Goal: Entertainment & Leisure: Consume media (video, audio)

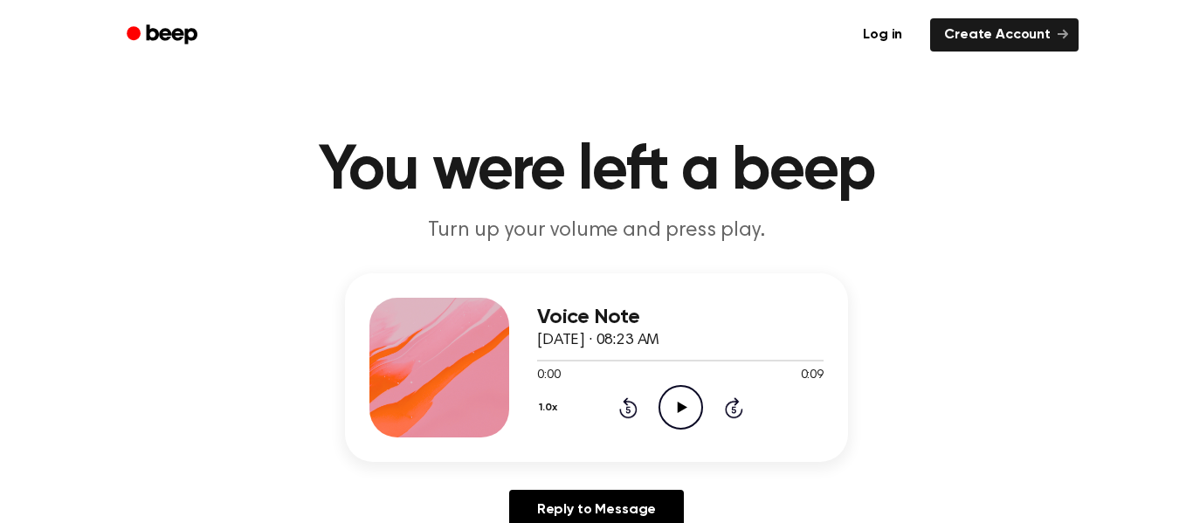
click at [688, 417] on icon "Play Audio" at bounding box center [680, 407] width 45 height 45
click at [683, 416] on icon "Play Audio" at bounding box center [680, 407] width 45 height 45
click at [680, 409] on icon at bounding box center [682, 407] width 10 height 11
click at [692, 409] on icon "Play Audio" at bounding box center [680, 407] width 45 height 45
click at [678, 418] on icon "Play Audio" at bounding box center [680, 407] width 45 height 45
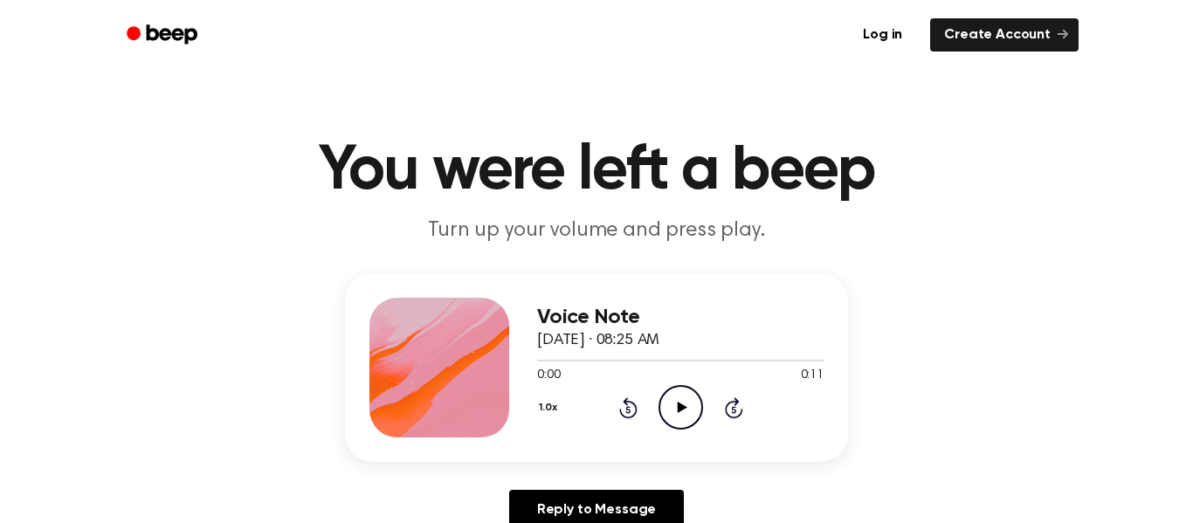
click at [694, 410] on icon "Play Audio" at bounding box center [680, 407] width 45 height 45
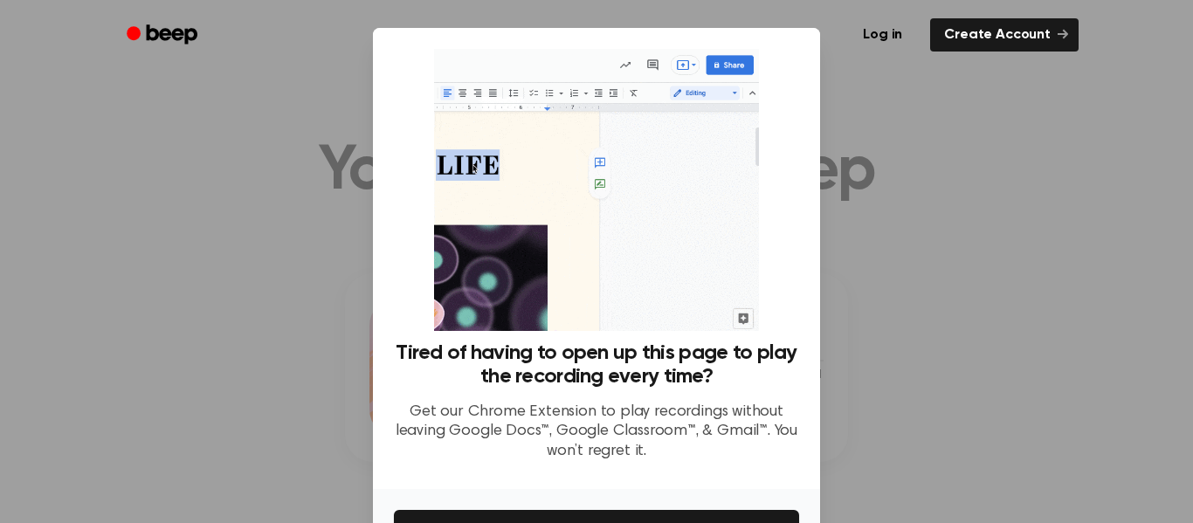
click at [1000, 347] on div at bounding box center [596, 261] width 1193 height 523
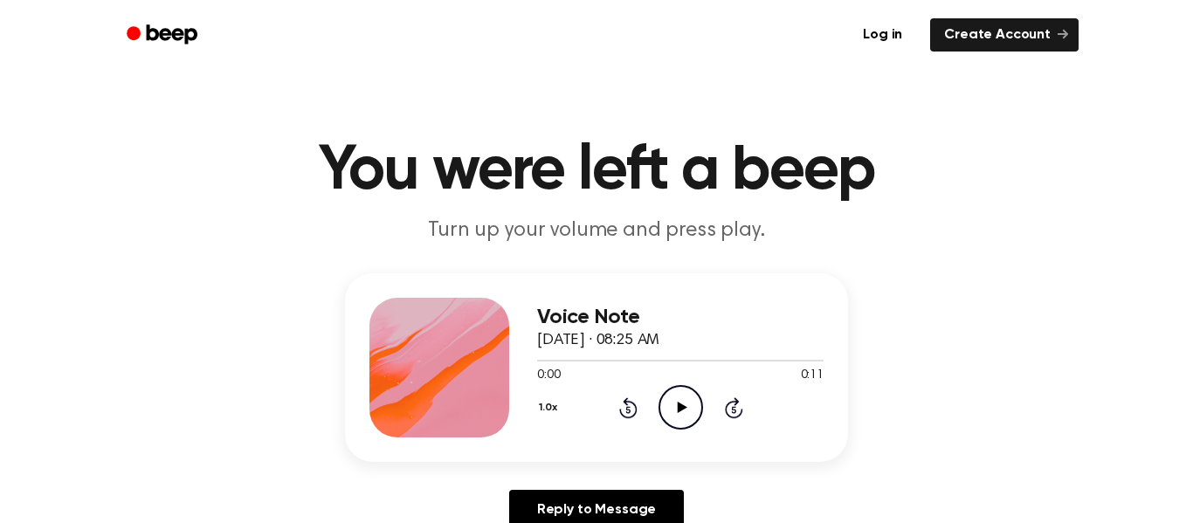
click at [679, 397] on icon "Play Audio" at bounding box center [680, 407] width 45 height 45
click at [684, 417] on icon "Play Audio" at bounding box center [680, 407] width 45 height 45
click at [677, 398] on icon "Play Audio" at bounding box center [680, 407] width 45 height 45
click at [687, 418] on icon "Play Audio" at bounding box center [680, 407] width 45 height 45
click at [681, 408] on icon at bounding box center [682, 407] width 10 height 11
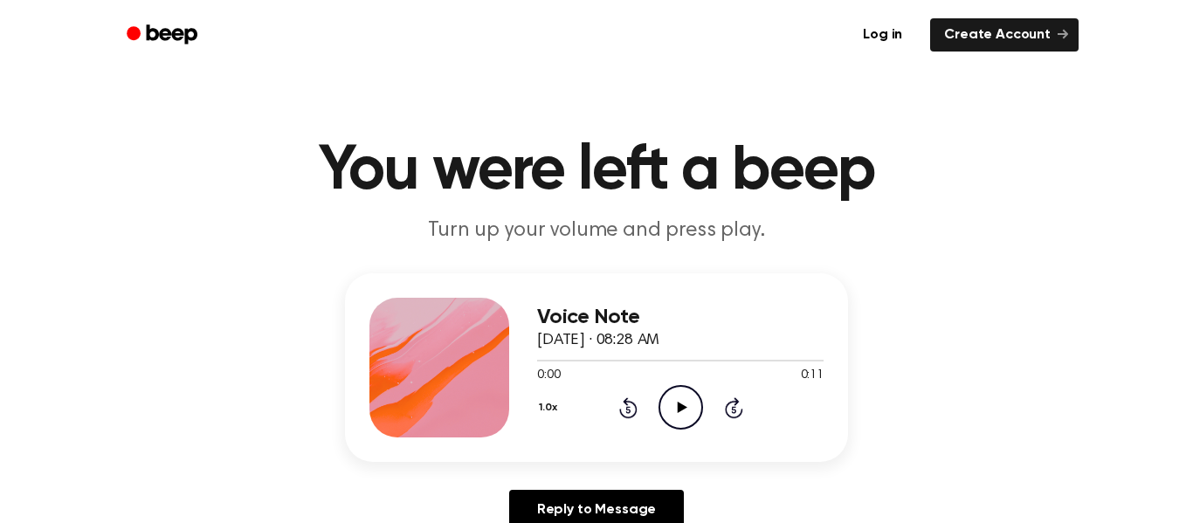
click at [673, 413] on icon "Play Audio" at bounding box center [680, 407] width 45 height 45
click at [699, 430] on icon "Pause Audio" at bounding box center [680, 407] width 45 height 45
click at [683, 416] on icon "Play Audio" at bounding box center [680, 407] width 45 height 45
click at [682, 420] on icon "Play Audio" at bounding box center [680, 407] width 45 height 45
click at [685, 412] on icon "Play Audio" at bounding box center [680, 407] width 45 height 45
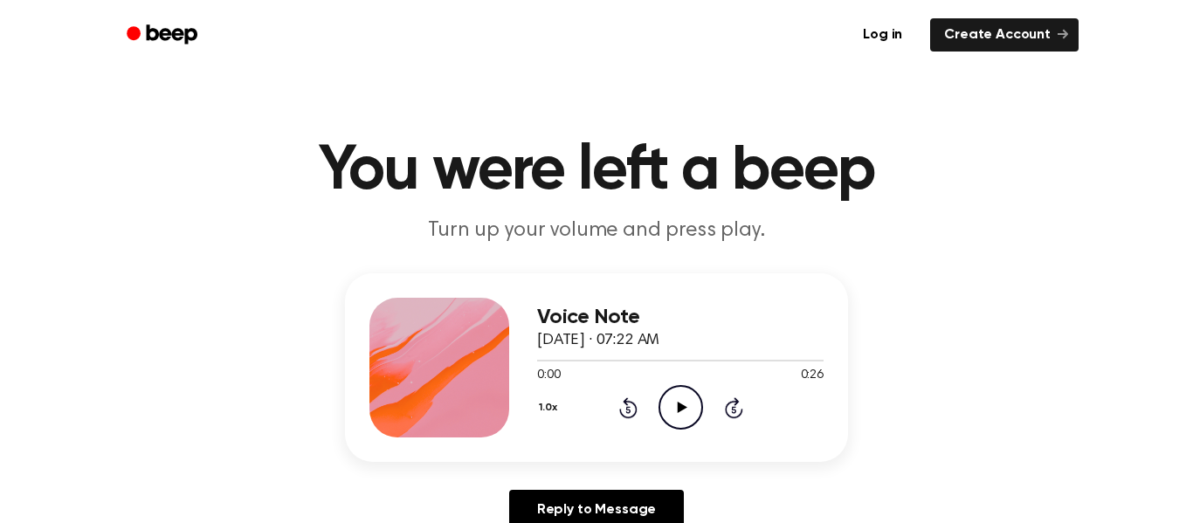
click at [675, 414] on icon "Play Audio" at bounding box center [680, 407] width 45 height 45
click at [689, 422] on icon "Play Audio" at bounding box center [680, 407] width 45 height 45
click at [687, 395] on icon "Play Audio" at bounding box center [680, 407] width 45 height 45
click at [693, 402] on icon "Play Audio" at bounding box center [680, 407] width 45 height 45
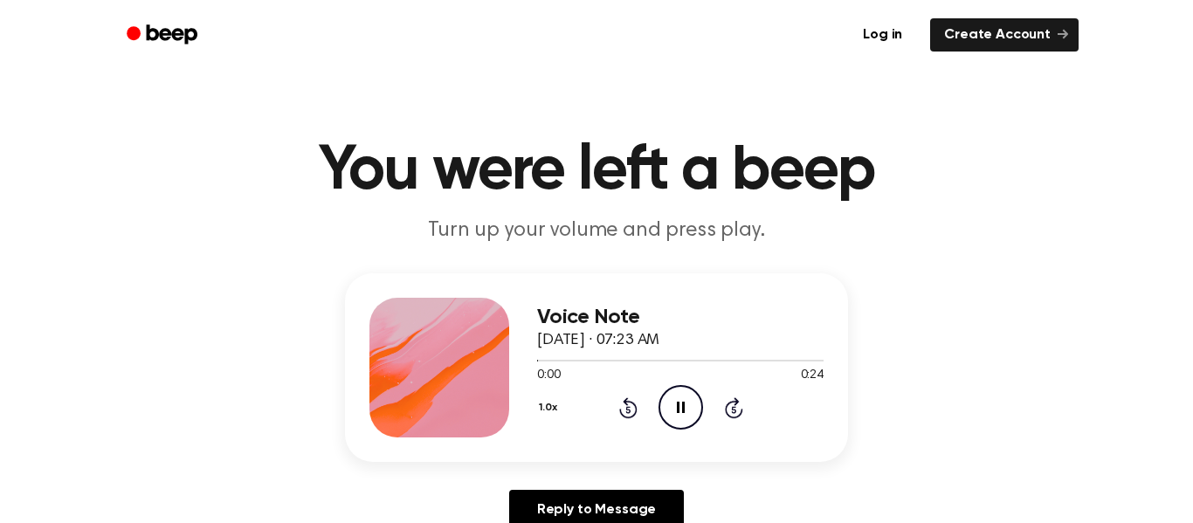
click at [693, 402] on icon "Pause Audio" at bounding box center [680, 407] width 45 height 45
click at [679, 409] on icon at bounding box center [682, 407] width 10 height 11
click at [673, 415] on icon "Pause Audio" at bounding box center [680, 407] width 45 height 45
click at [682, 409] on icon at bounding box center [682, 407] width 10 height 11
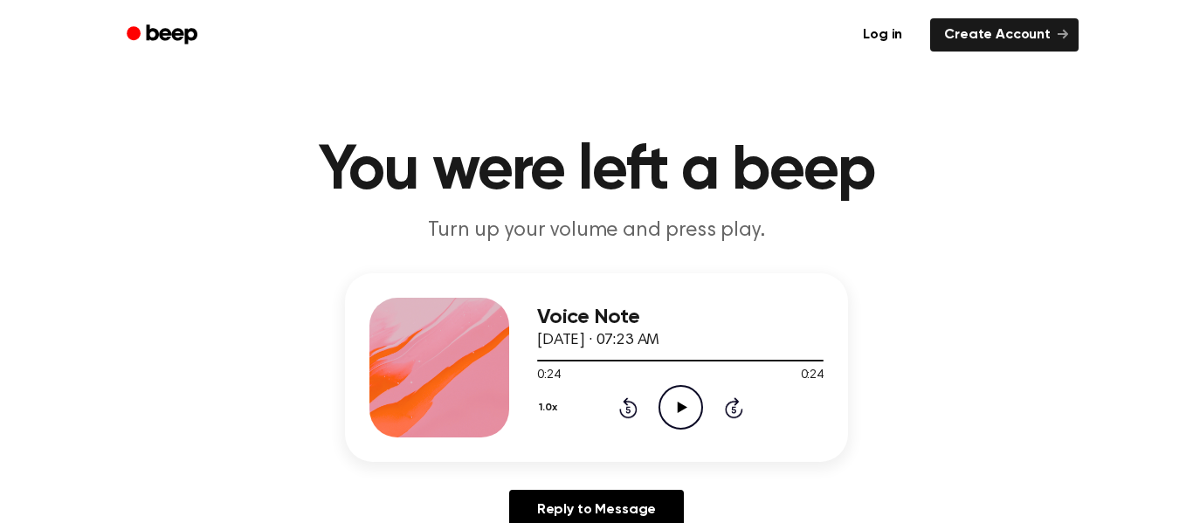
click at [682, 409] on icon at bounding box center [682, 407] width 10 height 11
click at [683, 409] on icon at bounding box center [681, 407] width 8 height 11
click at [680, 411] on icon "Play Audio" at bounding box center [680, 407] width 45 height 45
click at [676, 401] on icon "Play Audio" at bounding box center [680, 407] width 45 height 45
click at [694, 405] on icon "Play Audio" at bounding box center [680, 407] width 45 height 45
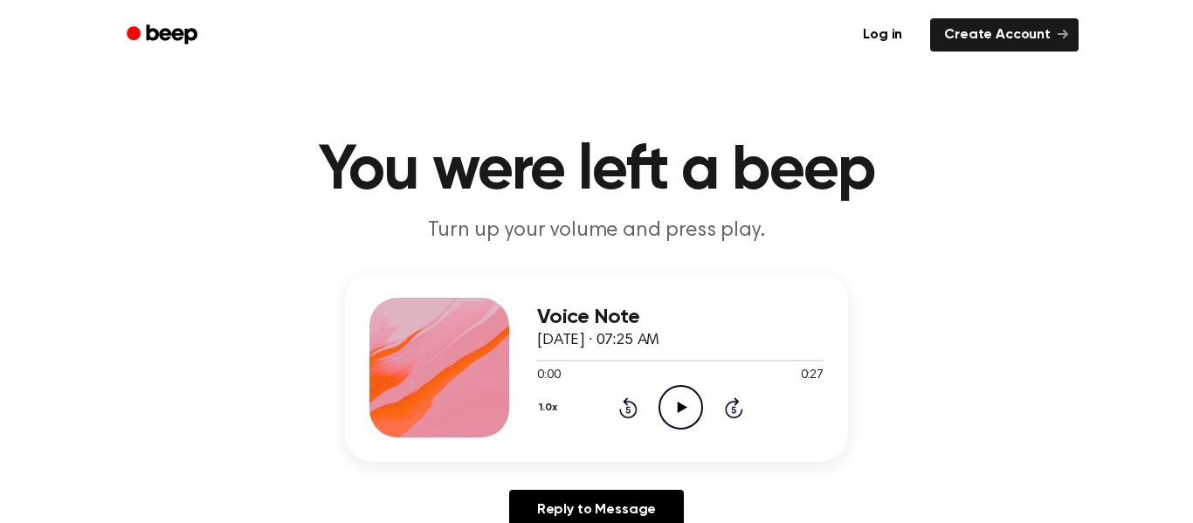
click at [678, 415] on icon "Play Audio" at bounding box center [680, 407] width 45 height 45
click at [680, 407] on icon at bounding box center [682, 407] width 10 height 11
click at [675, 412] on icon "Play Audio" at bounding box center [680, 407] width 45 height 45
click at [675, 412] on icon "Pause Audio" at bounding box center [680, 407] width 45 height 45
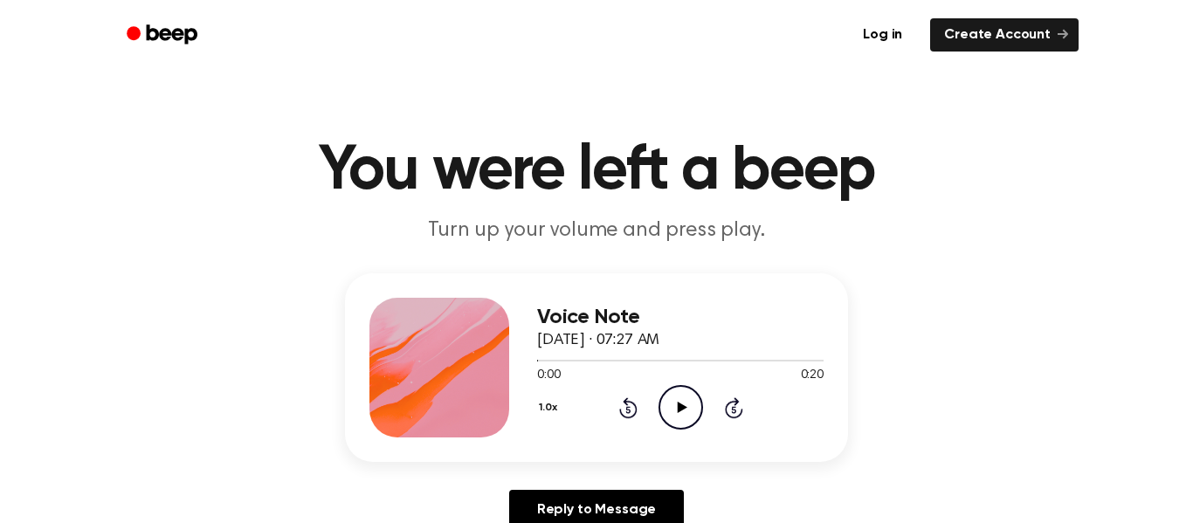
click at [683, 400] on icon "Play Audio" at bounding box center [680, 407] width 45 height 45
click at [683, 401] on icon "Play Audio" at bounding box center [680, 407] width 45 height 45
click at [683, 401] on icon "Pause Audio" at bounding box center [680, 407] width 45 height 45
click at [683, 401] on icon "Play Audio" at bounding box center [680, 407] width 45 height 45
click at [683, 401] on icon "Pause Audio" at bounding box center [680, 407] width 45 height 45
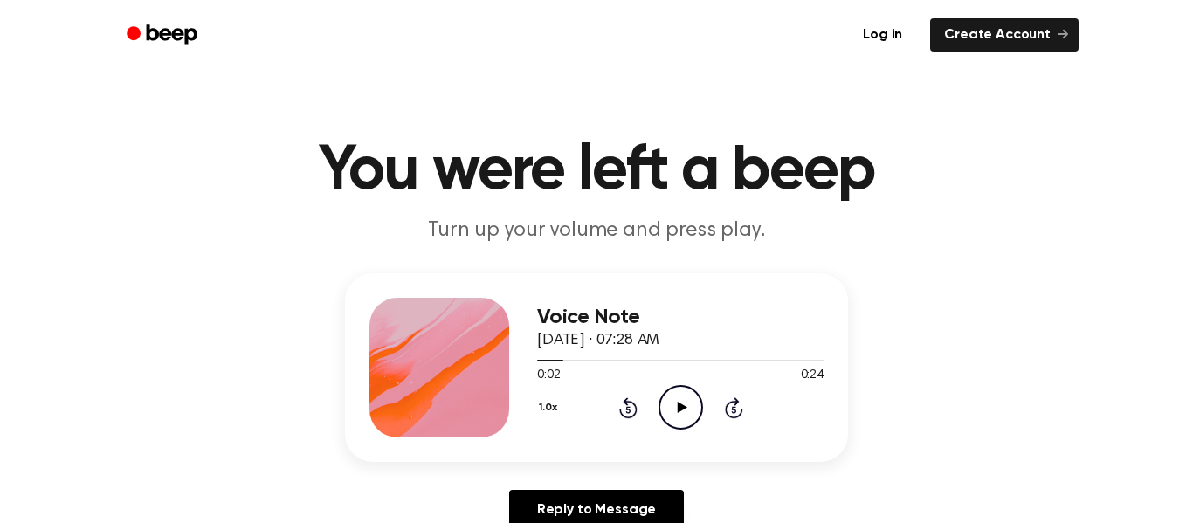
click at [683, 401] on icon "Play Audio" at bounding box center [680, 407] width 45 height 45
click at [683, 401] on icon "Pause Audio" at bounding box center [680, 407] width 45 height 45
click at [683, 401] on icon "Play Audio" at bounding box center [680, 407] width 45 height 45
click at [675, 402] on icon "Play Audio" at bounding box center [680, 407] width 45 height 45
click at [675, 402] on icon "Pause Audio" at bounding box center [680, 407] width 45 height 45
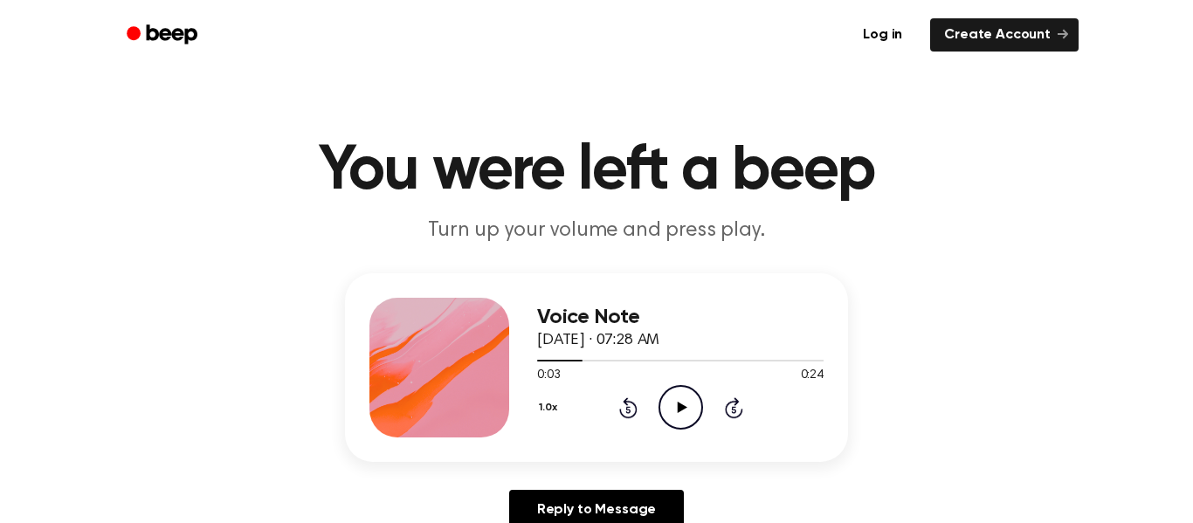
click at [675, 402] on icon "Play Audio" at bounding box center [680, 407] width 45 height 45
click at [683, 416] on icon "Play Audio" at bounding box center [680, 407] width 45 height 45
click at [684, 405] on icon "Play Audio" at bounding box center [680, 407] width 45 height 45
click at [678, 397] on icon "Play Audio" at bounding box center [680, 407] width 45 height 45
click at [678, 397] on icon "Pause Audio" at bounding box center [680, 407] width 45 height 45
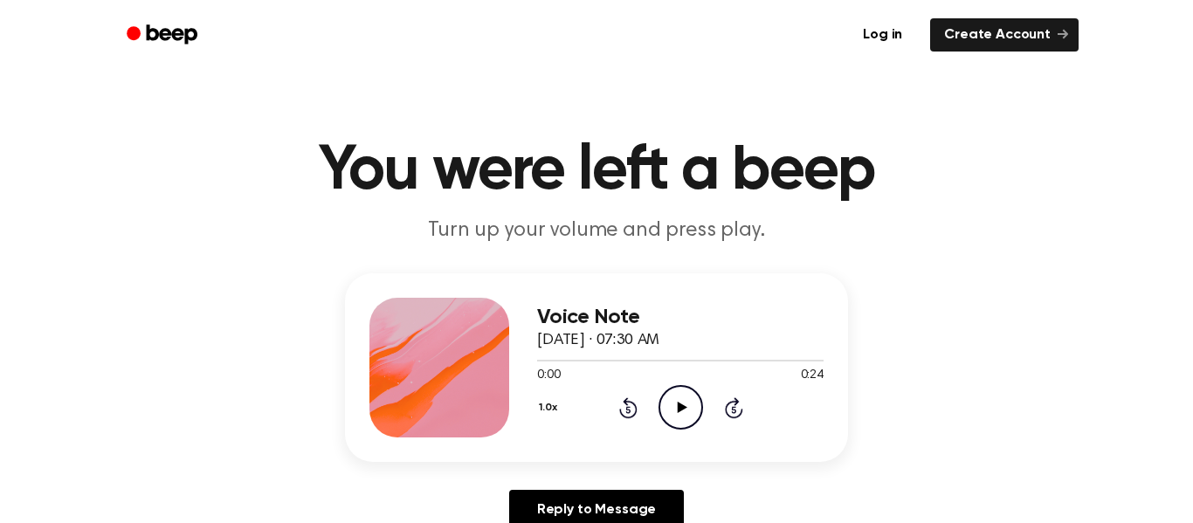
click at [673, 411] on icon "Play Audio" at bounding box center [680, 407] width 45 height 45
click at [673, 411] on icon "Pause Audio" at bounding box center [680, 407] width 45 height 45
click at [673, 411] on icon "Play Audio" at bounding box center [680, 407] width 45 height 45
click at [684, 415] on icon "Play Audio" at bounding box center [680, 407] width 45 height 45
click at [686, 414] on icon "Play Audio" at bounding box center [680, 407] width 45 height 45
